Goal: Check status: Check status

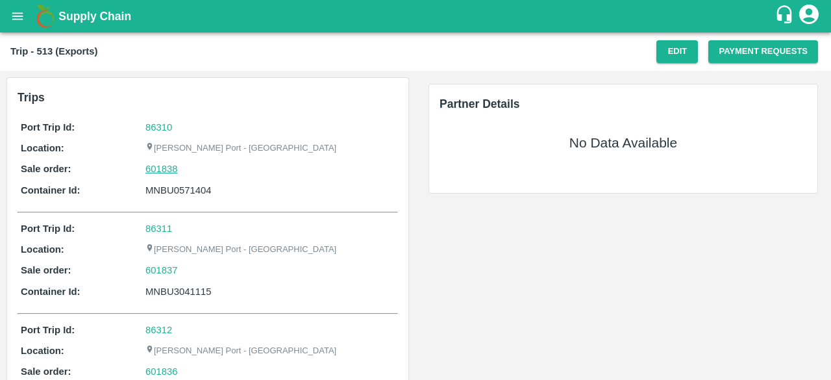
click at [170, 164] on link "601838" at bounding box center [162, 169] width 32 height 14
click at [156, 268] on link "601837" at bounding box center [162, 270] width 32 height 14
